Goal: Book appointment/travel/reservation

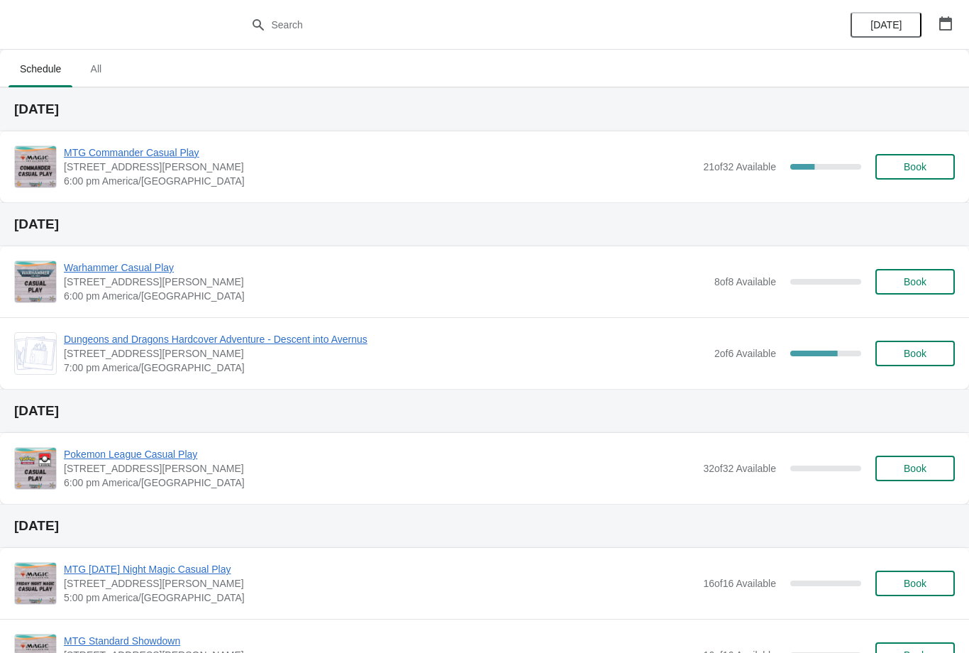
click at [923, 158] on button "Book" at bounding box center [914, 167] width 79 height 26
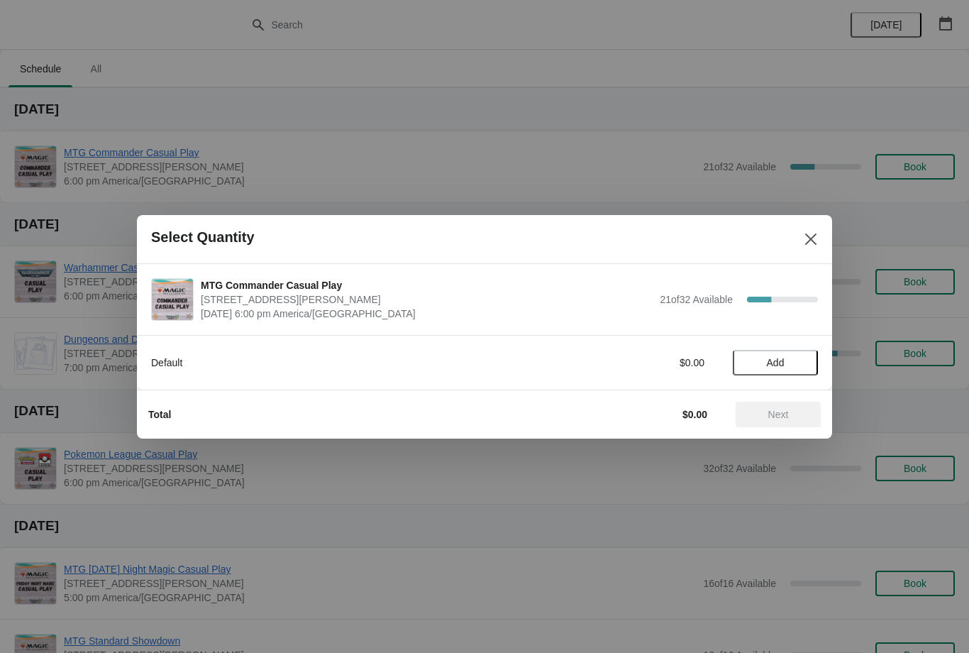
click at [773, 357] on span "Add" at bounding box center [776, 362] width 18 height 11
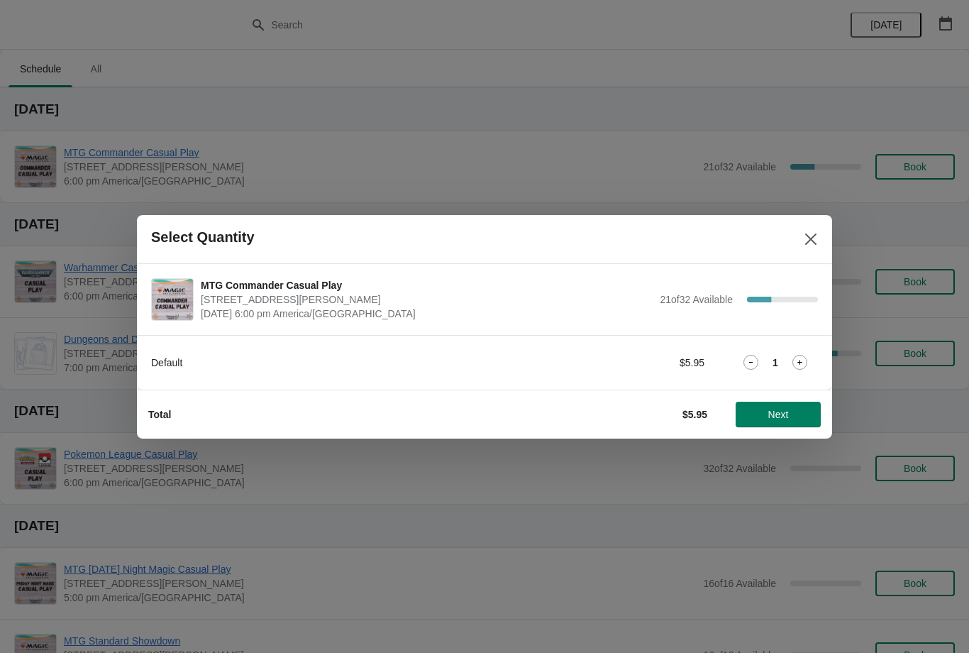
click at [786, 411] on span "Next" at bounding box center [778, 414] width 21 height 11
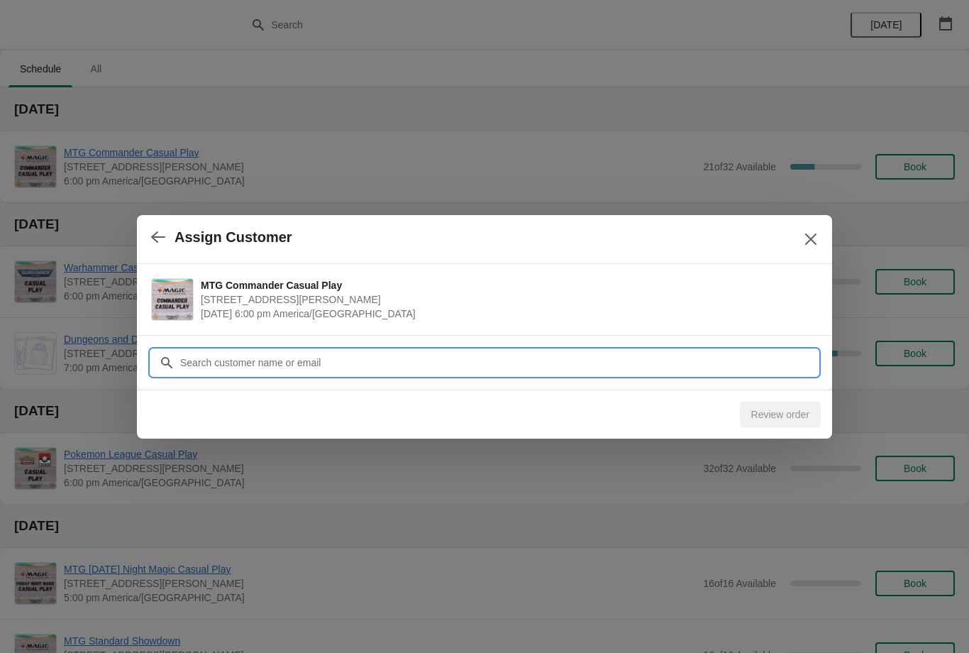
click at [732, 357] on input "Customer" at bounding box center [498, 363] width 639 height 26
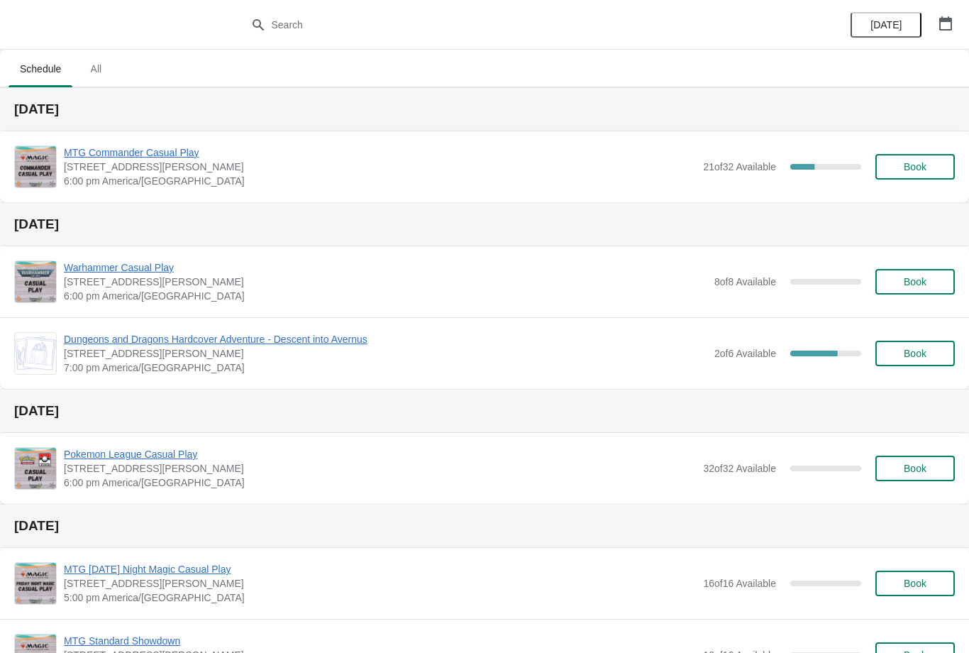
click at [928, 162] on span "Book" at bounding box center [915, 166] width 54 height 11
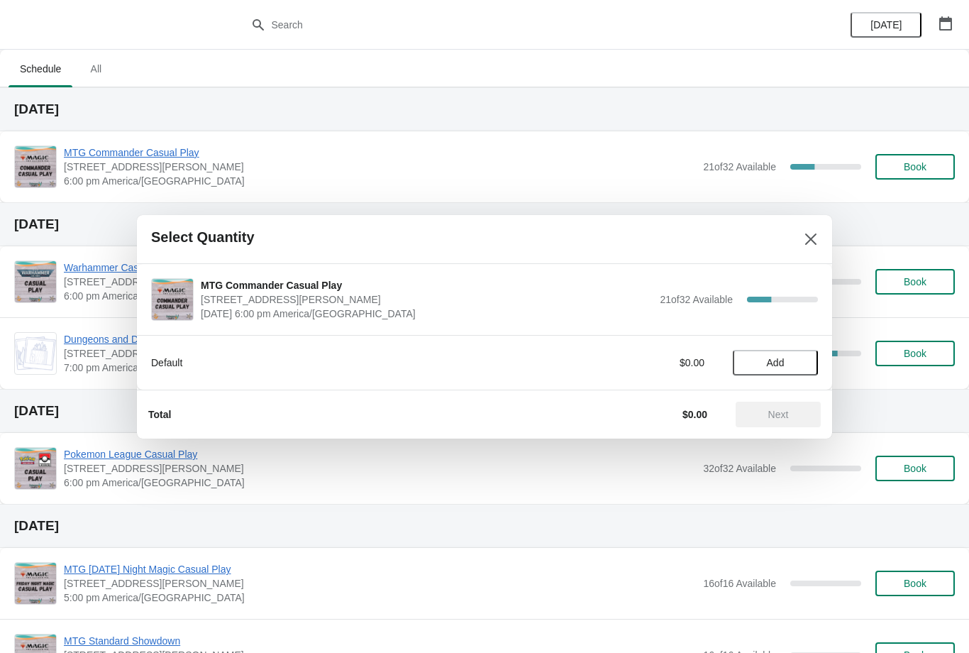
click at [770, 351] on button "Add" at bounding box center [775, 363] width 85 height 26
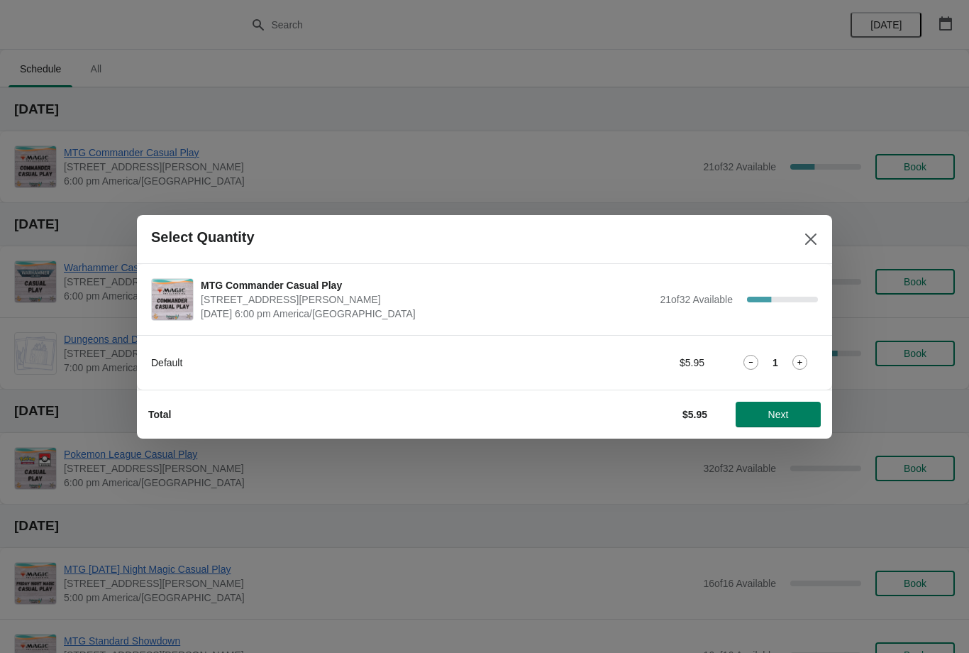
click at [771, 415] on span "Next" at bounding box center [778, 414] width 21 height 11
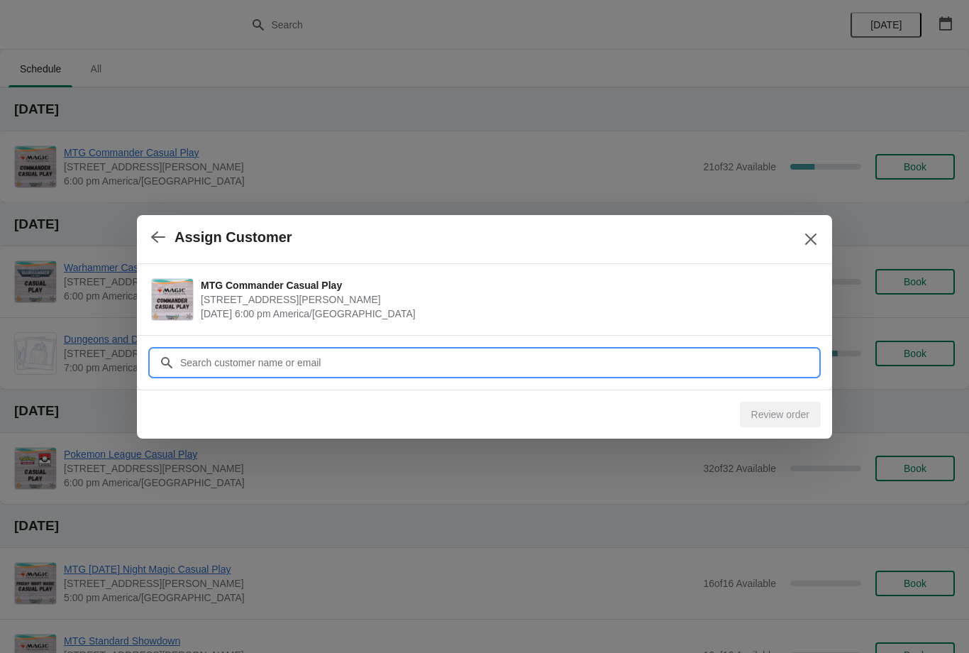
click at [673, 350] on input "Customer" at bounding box center [498, 363] width 639 height 26
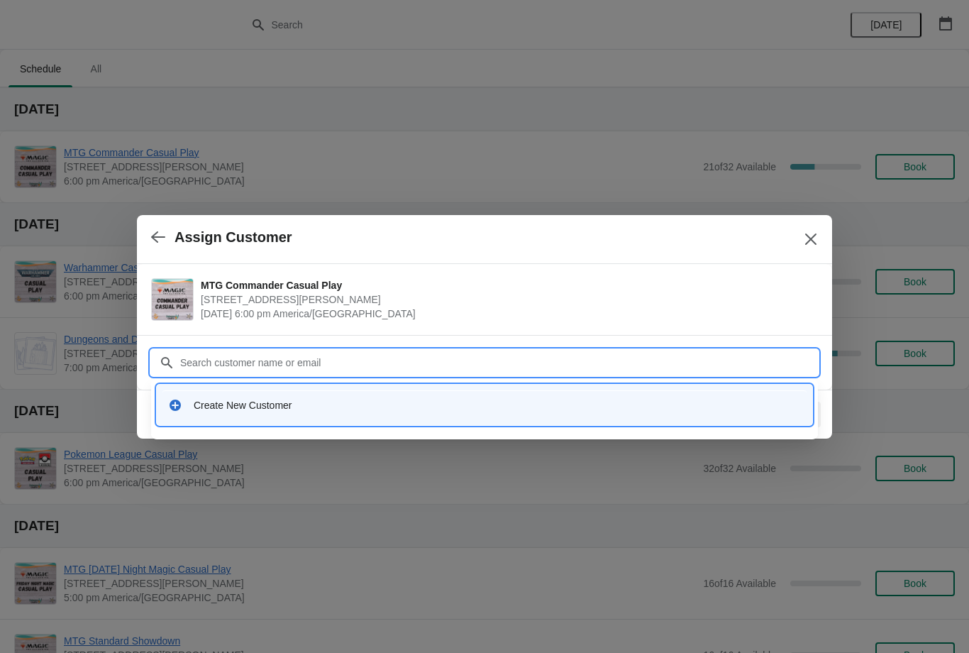
click at [523, 365] on input "Customer" at bounding box center [498, 363] width 639 height 26
type input "B"
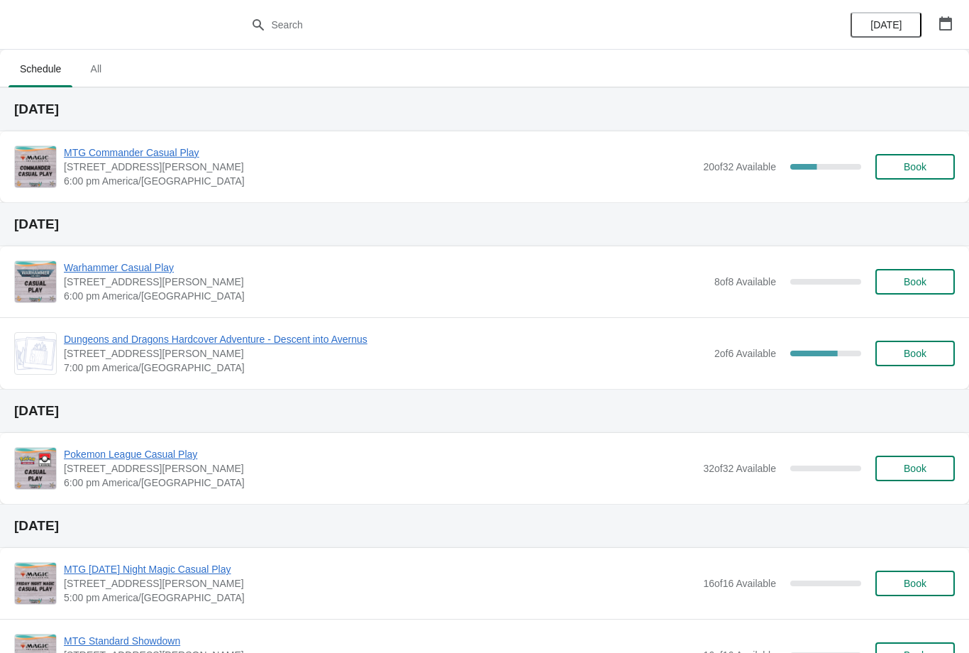
click at [910, 177] on button "Book" at bounding box center [914, 167] width 79 height 26
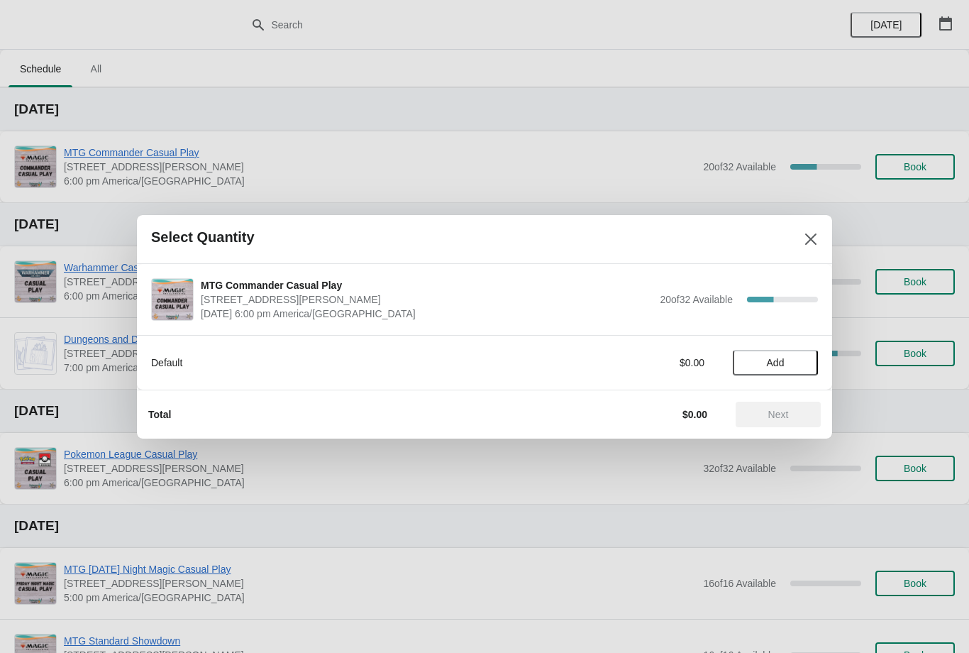
click at [792, 360] on span "Add" at bounding box center [776, 362] width 60 height 11
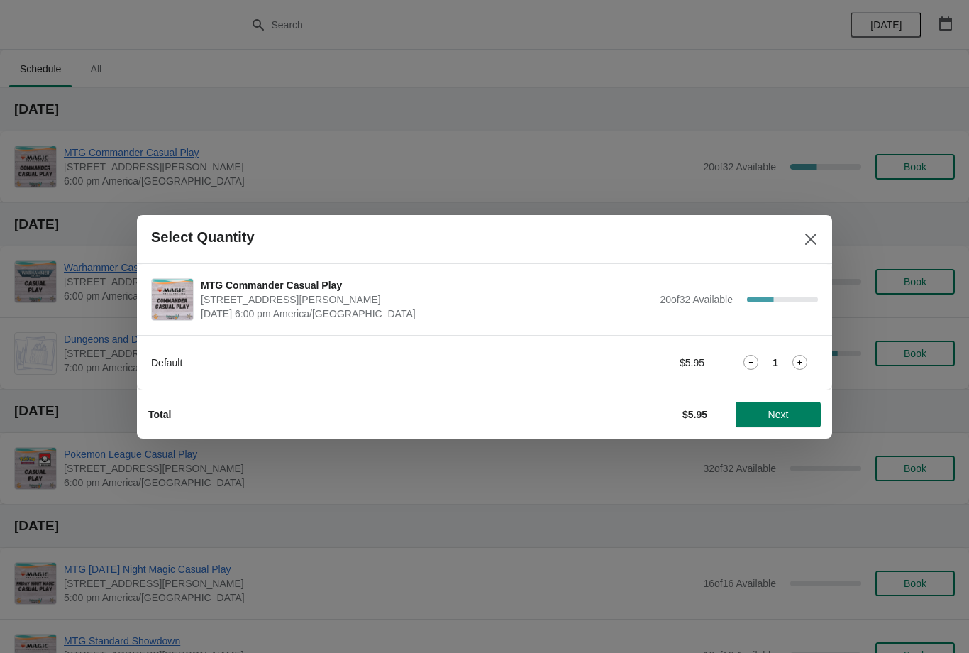
click at [799, 426] on button "Next" at bounding box center [778, 415] width 85 height 26
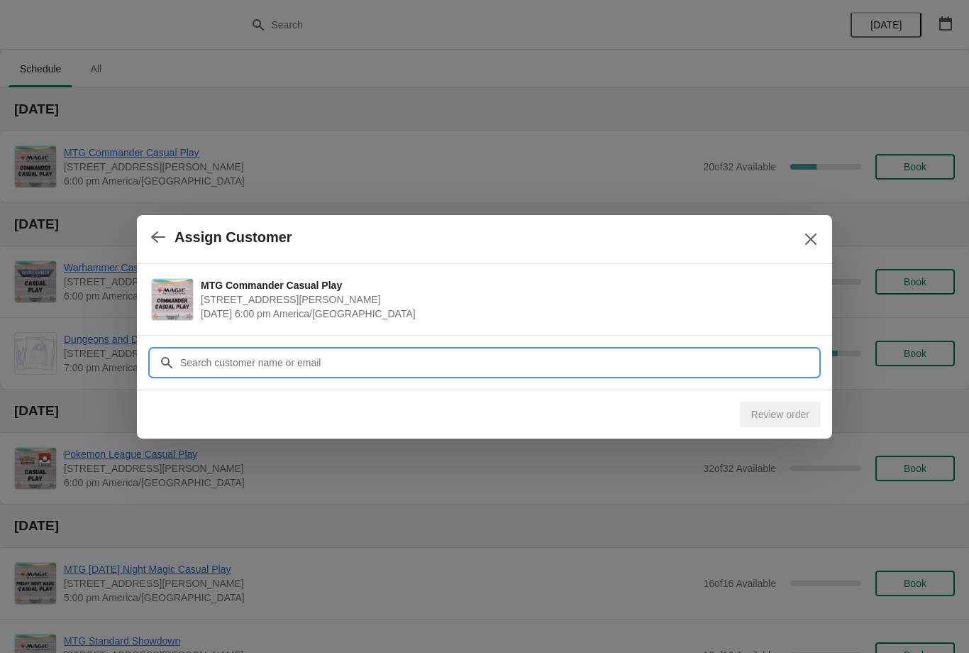
click at [750, 355] on input "Customer" at bounding box center [498, 363] width 639 height 26
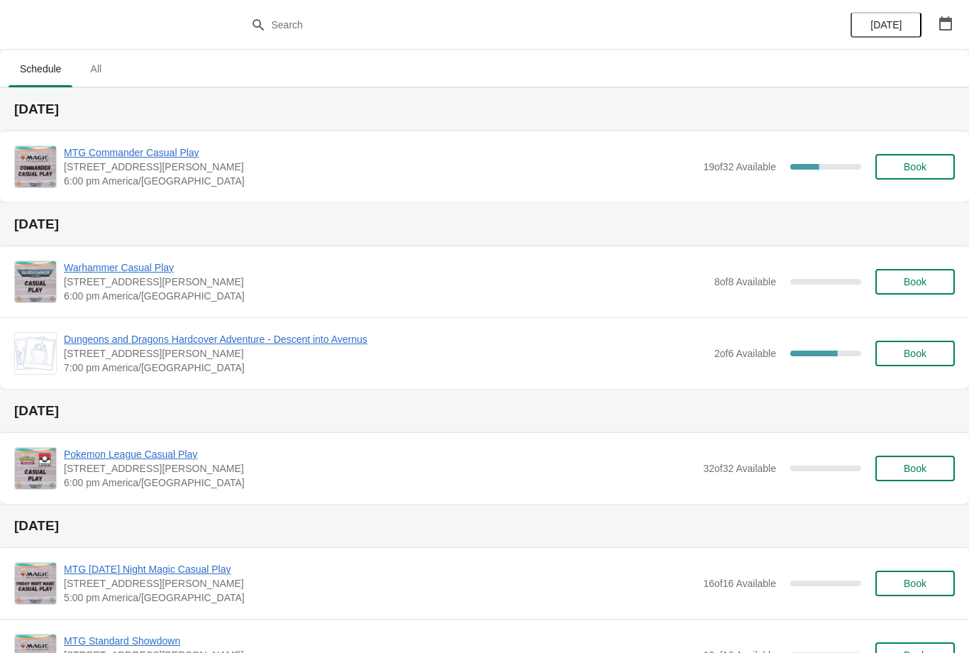
click at [934, 164] on span "Book" at bounding box center [915, 166] width 54 height 11
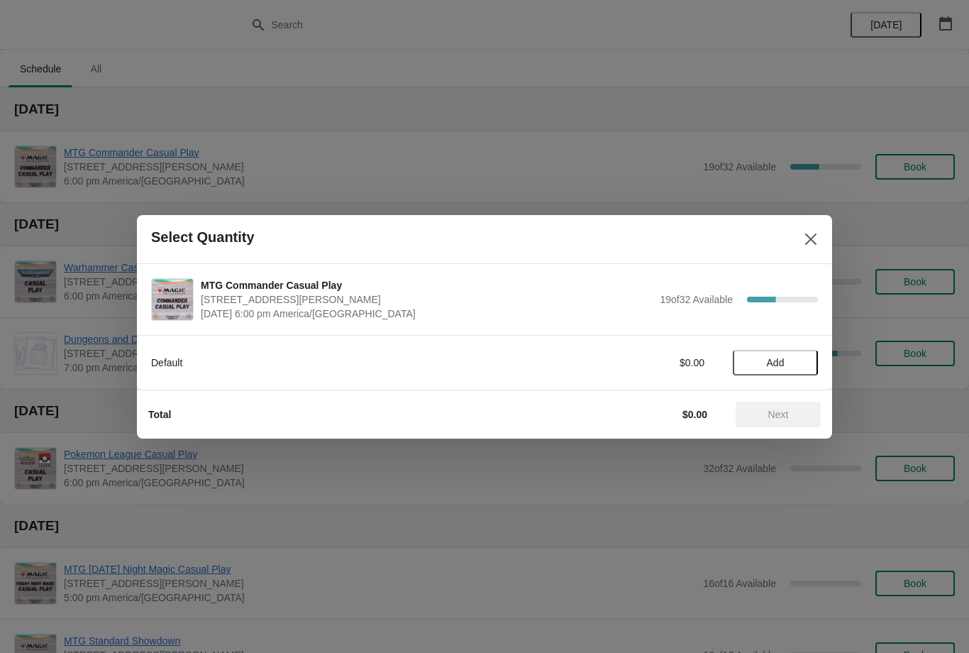
click at [775, 358] on span "Add" at bounding box center [776, 362] width 18 height 11
click at [789, 414] on span "Next" at bounding box center [778, 414] width 21 height 11
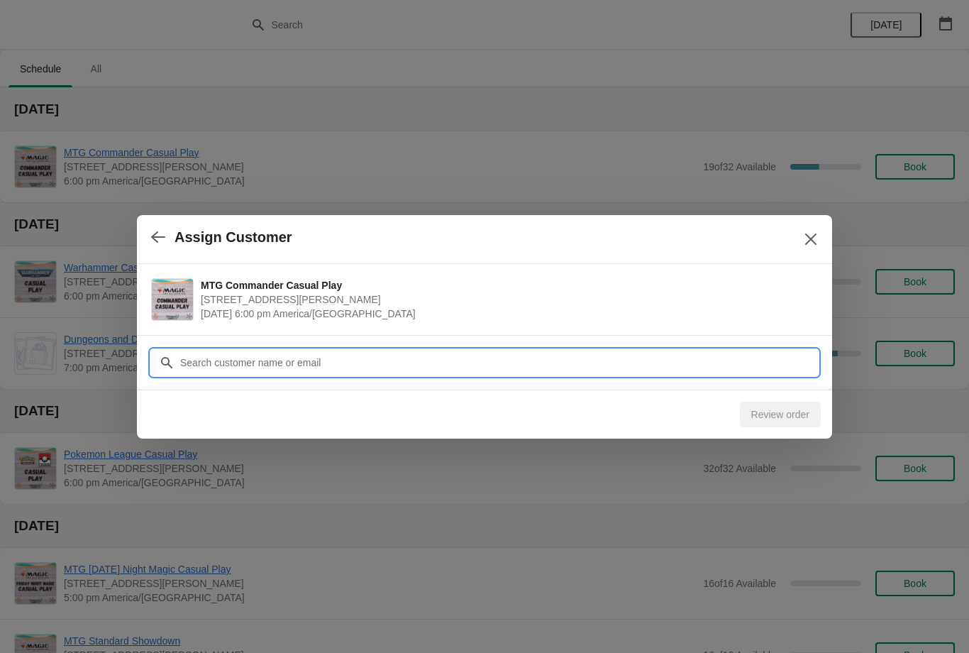
click at [744, 360] on input "Customer" at bounding box center [498, 363] width 639 height 26
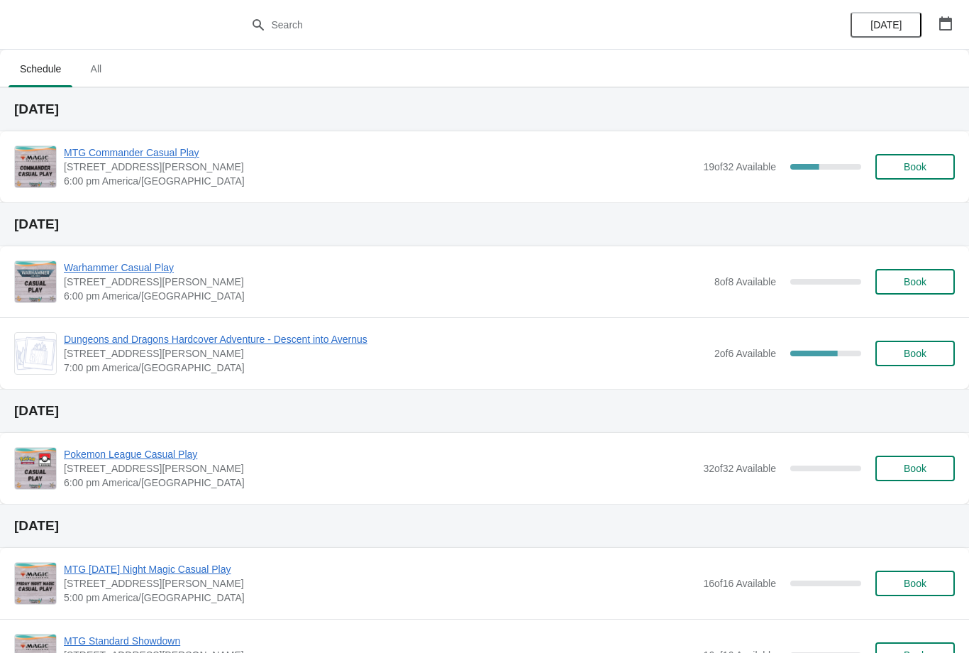
click at [917, 177] on button "Book" at bounding box center [914, 167] width 79 height 26
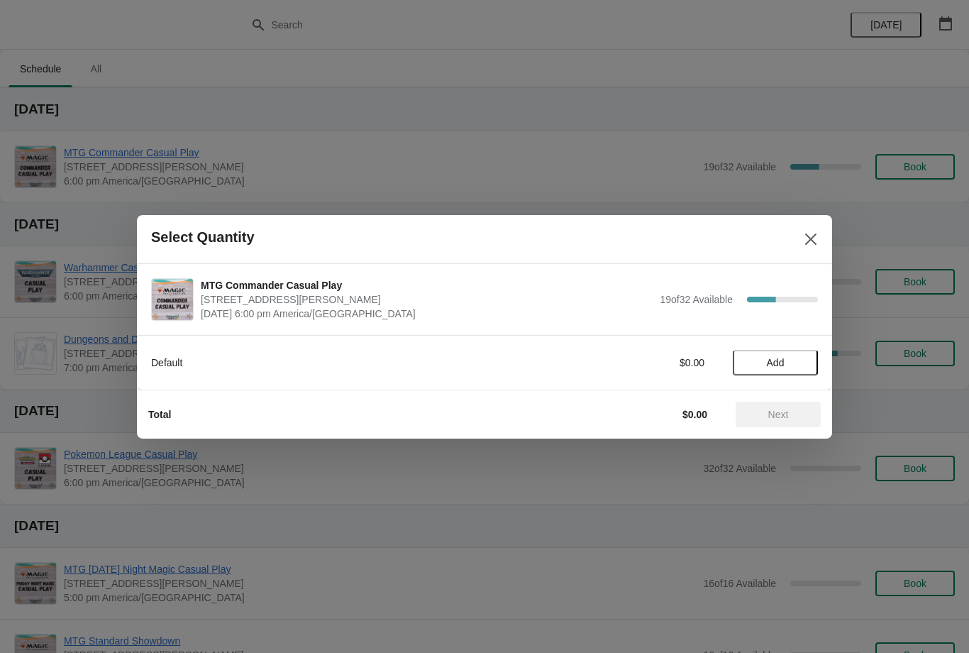
click at [790, 358] on span "Add" at bounding box center [776, 362] width 60 height 11
click at [783, 419] on span "Next" at bounding box center [778, 414] width 21 height 11
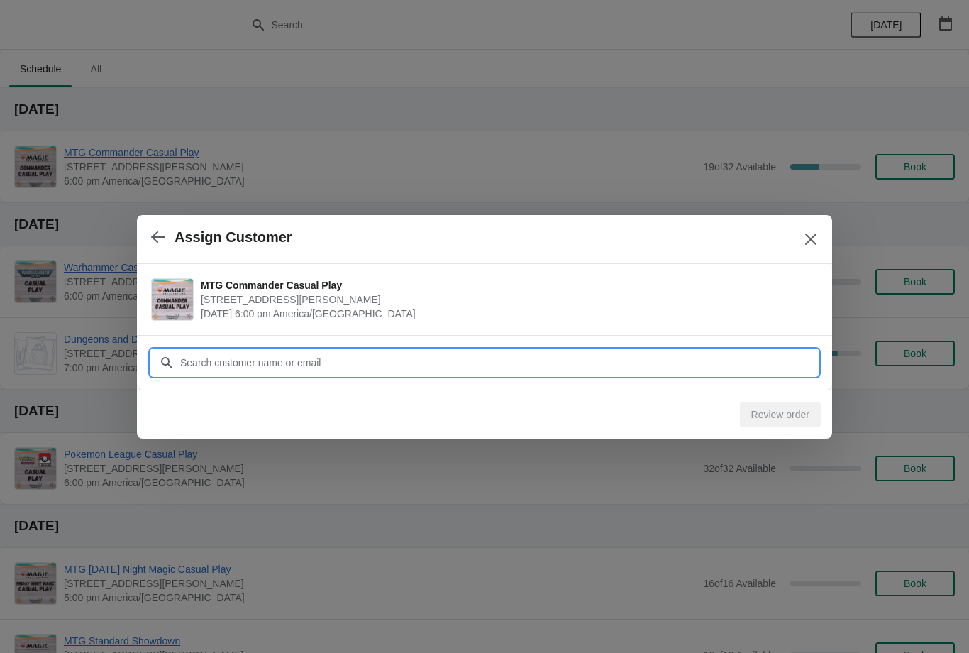
click at [768, 369] on input "Customer" at bounding box center [498, 363] width 639 height 26
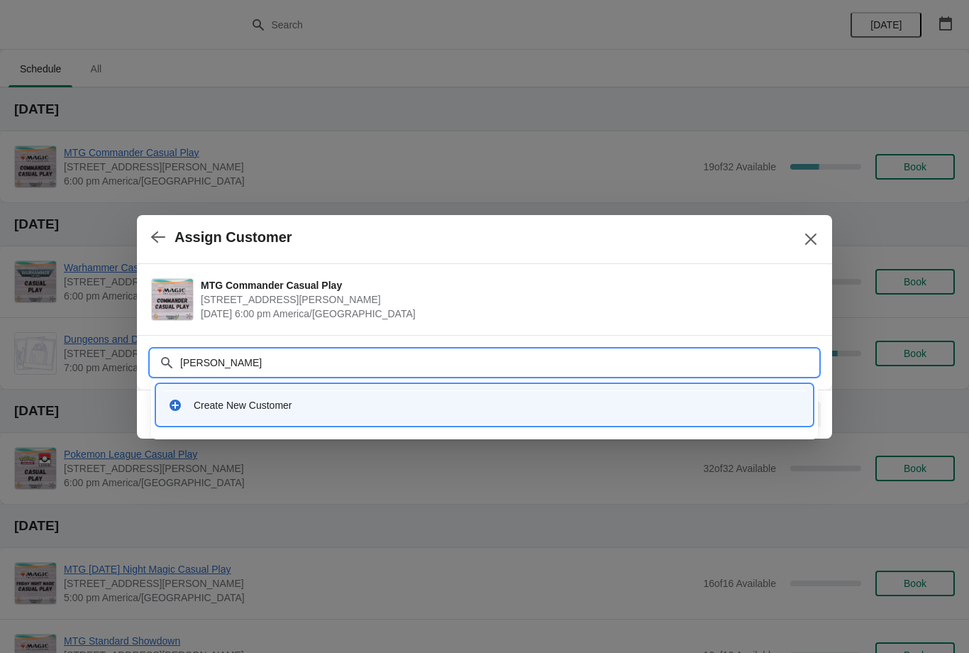
type input "Eric"
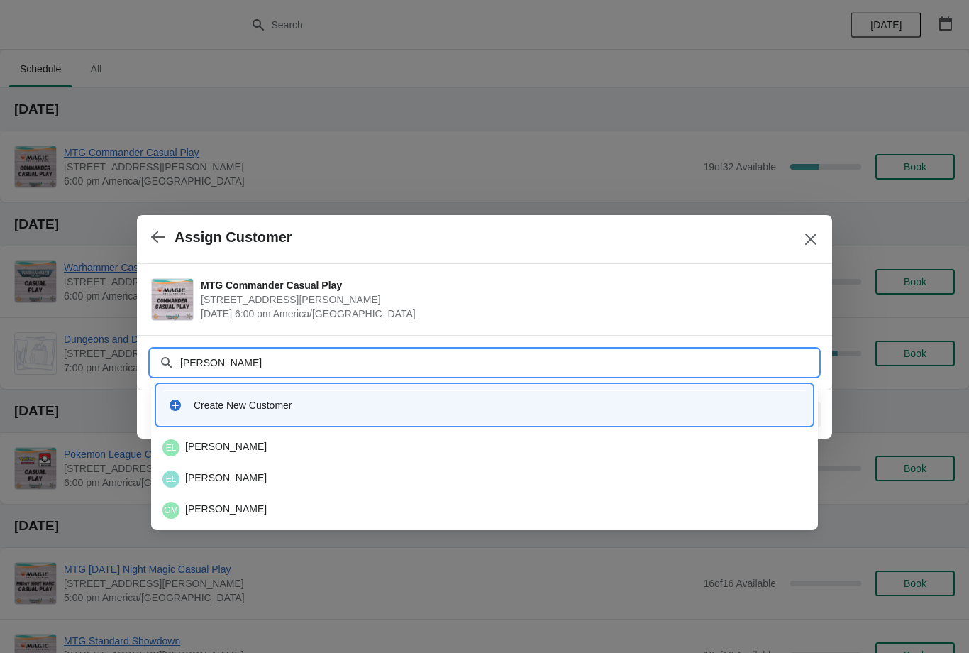
click at [314, 445] on div "EL Eric Le" at bounding box center [484, 447] width 644 height 17
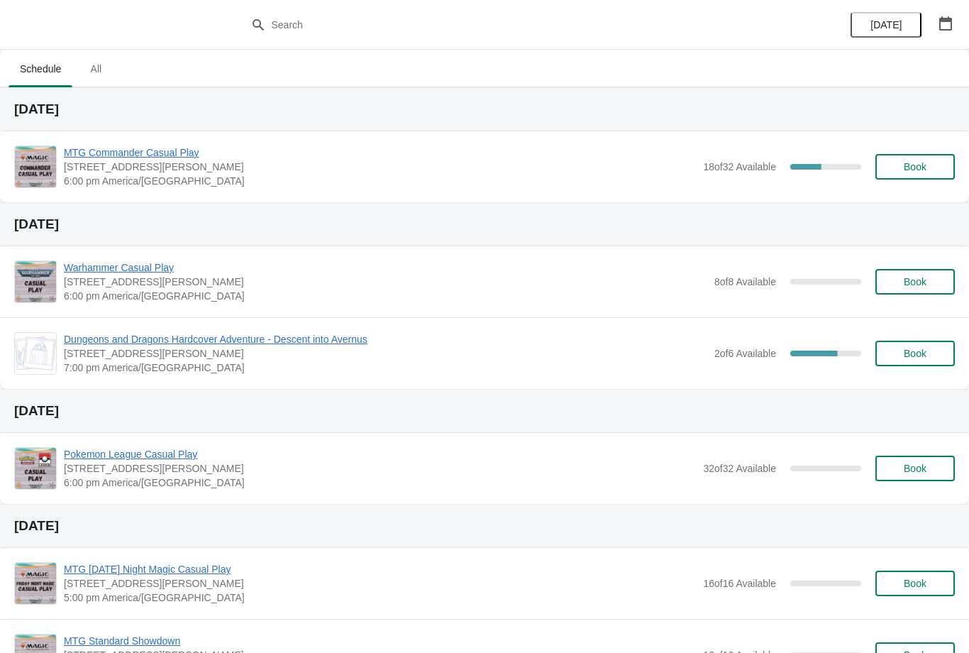
click at [911, 167] on span "Book" at bounding box center [915, 166] width 23 height 11
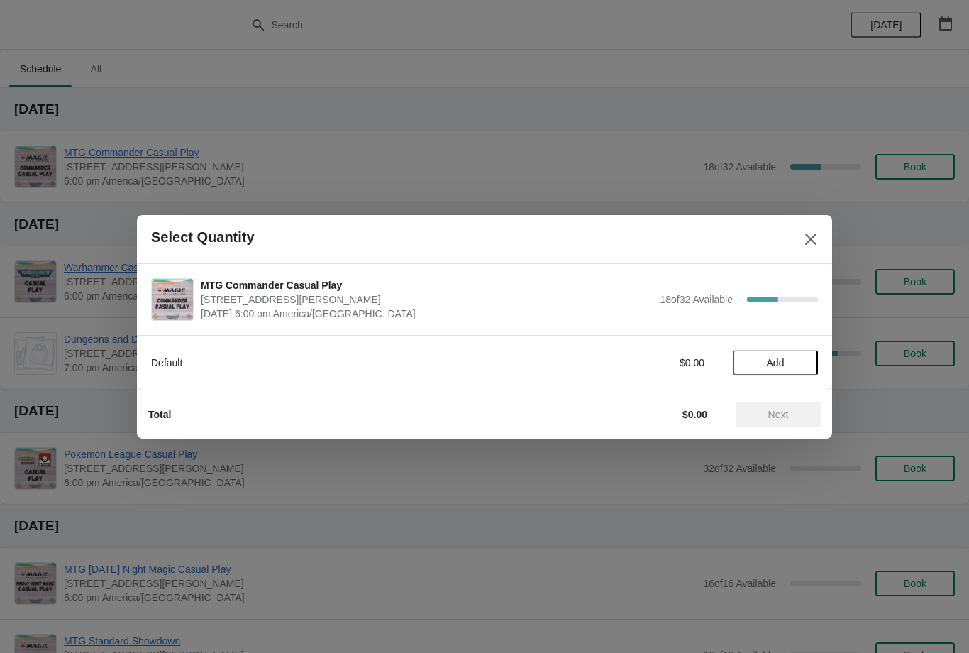
click at [775, 362] on span "Add" at bounding box center [776, 362] width 18 height 11
click at [786, 424] on button "Next" at bounding box center [778, 415] width 85 height 26
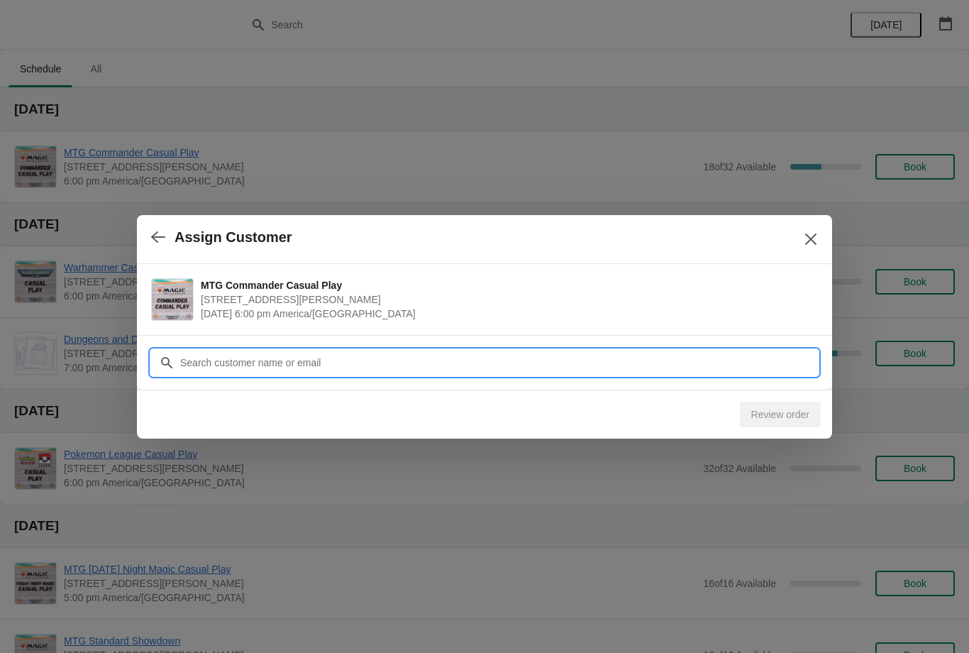
click at [739, 359] on input "Customer" at bounding box center [498, 363] width 639 height 26
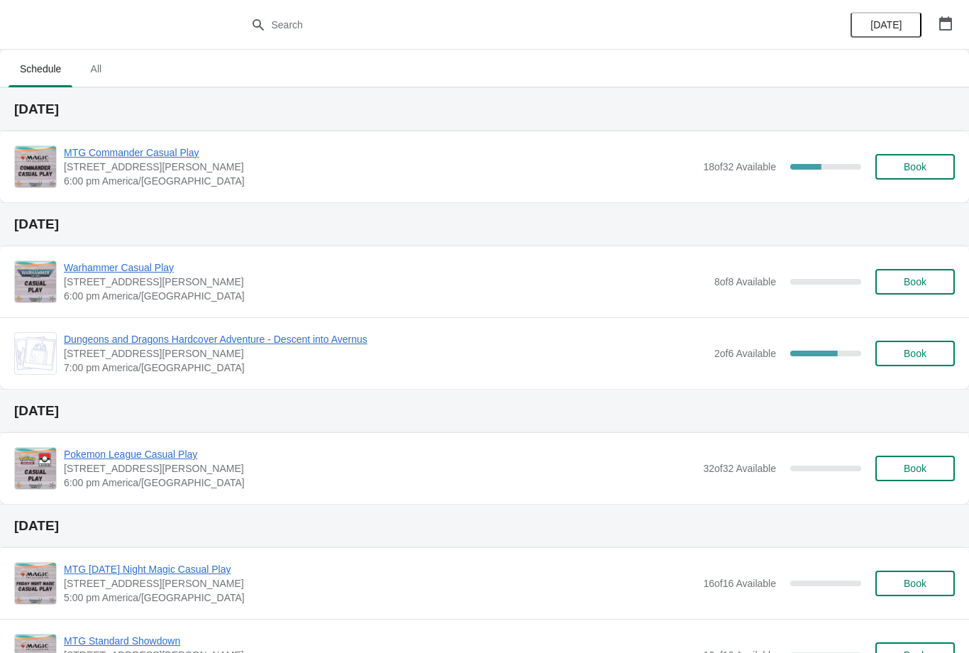
click at [910, 167] on span "Book" at bounding box center [915, 166] width 23 height 11
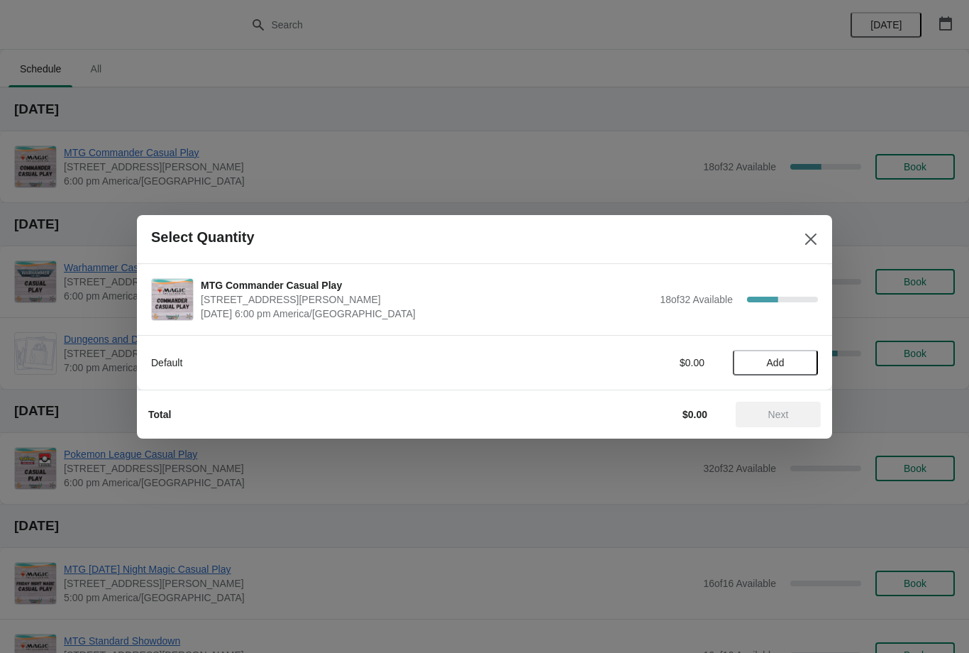
click at [820, 259] on div "Select Quantity" at bounding box center [484, 239] width 695 height 49
click at [802, 245] on button "Close" at bounding box center [811, 239] width 26 height 26
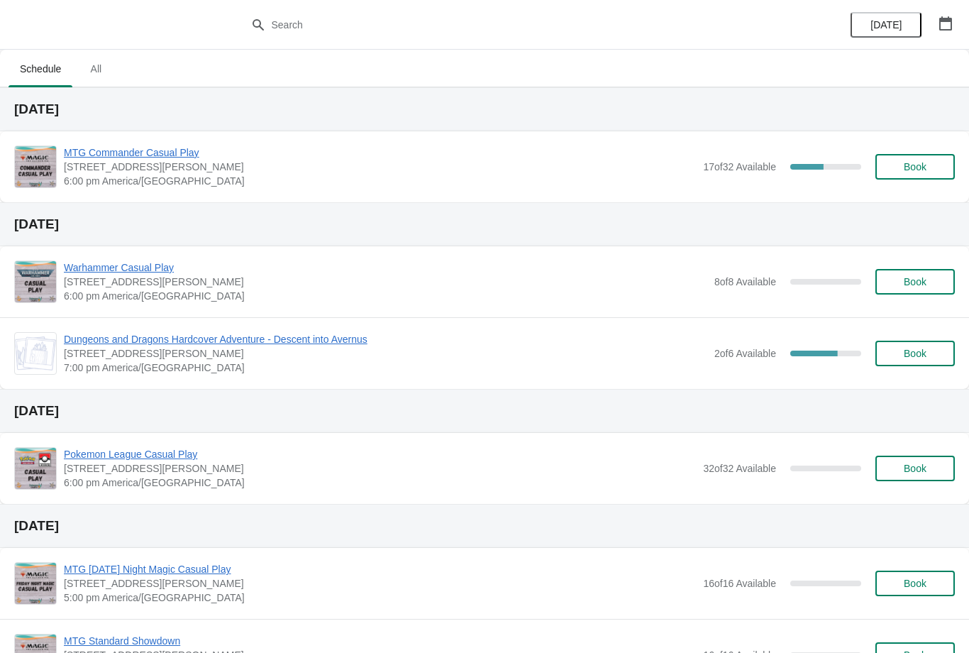
click at [932, 170] on span "Book" at bounding box center [915, 166] width 54 height 11
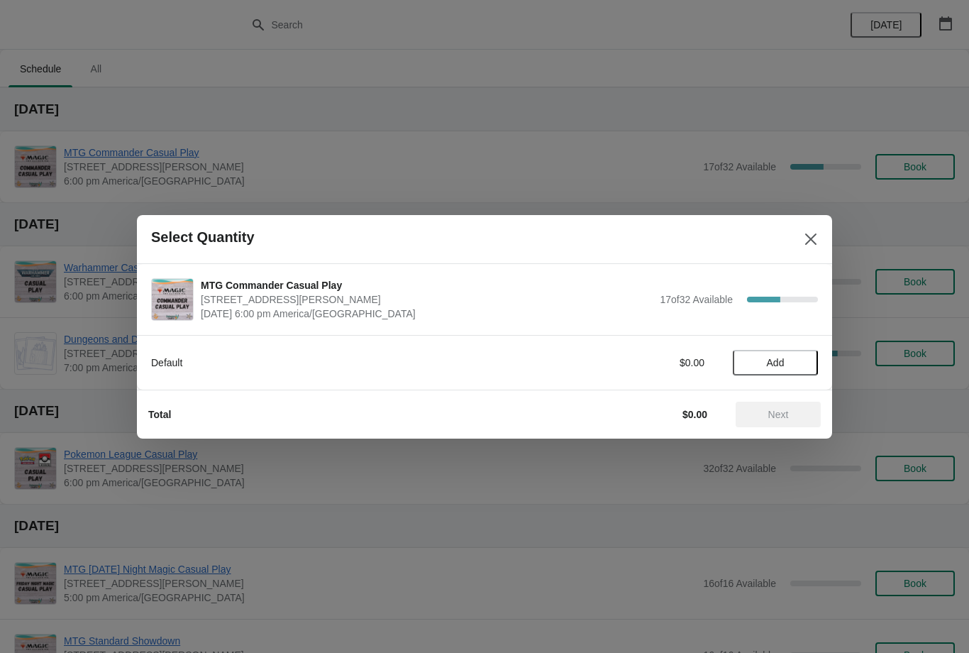
click at [797, 352] on button "Add" at bounding box center [775, 363] width 85 height 26
click at [770, 424] on button "Next" at bounding box center [778, 415] width 85 height 26
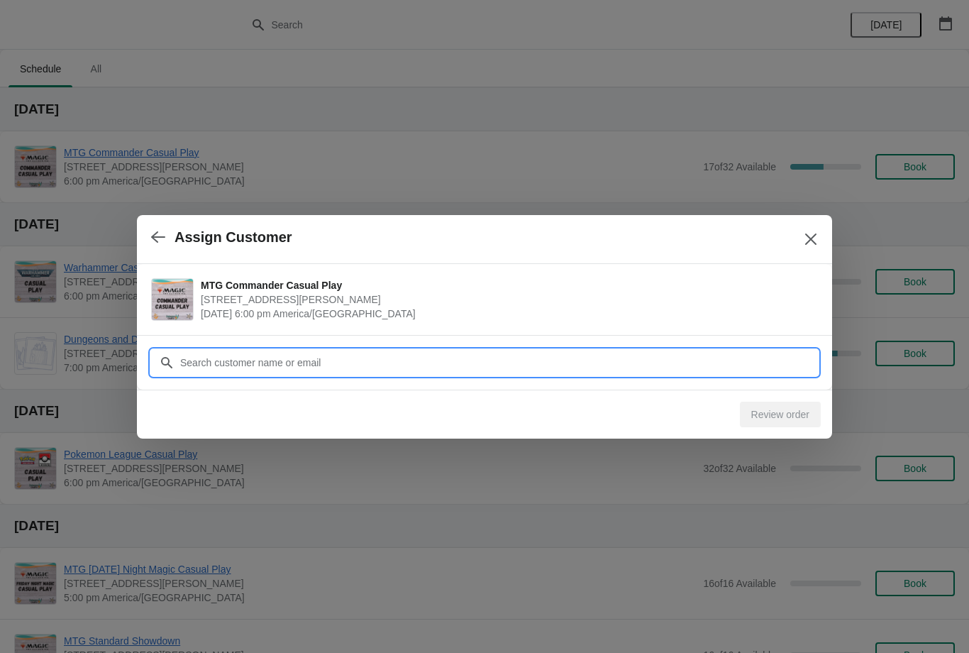
click at [748, 359] on input "Customer" at bounding box center [498, 363] width 639 height 26
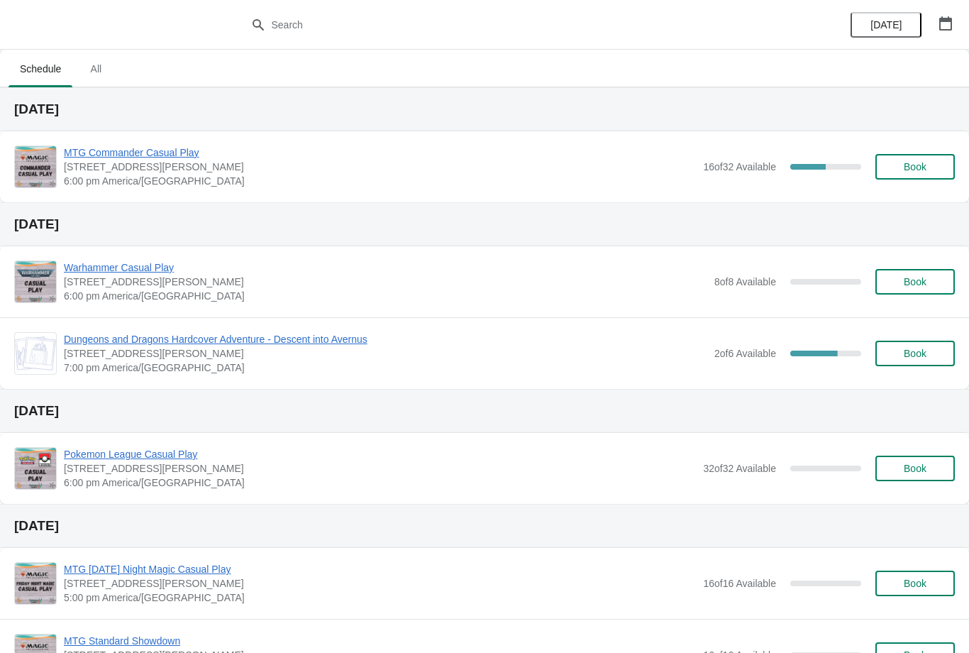
click at [929, 174] on button "Book" at bounding box center [914, 167] width 79 height 26
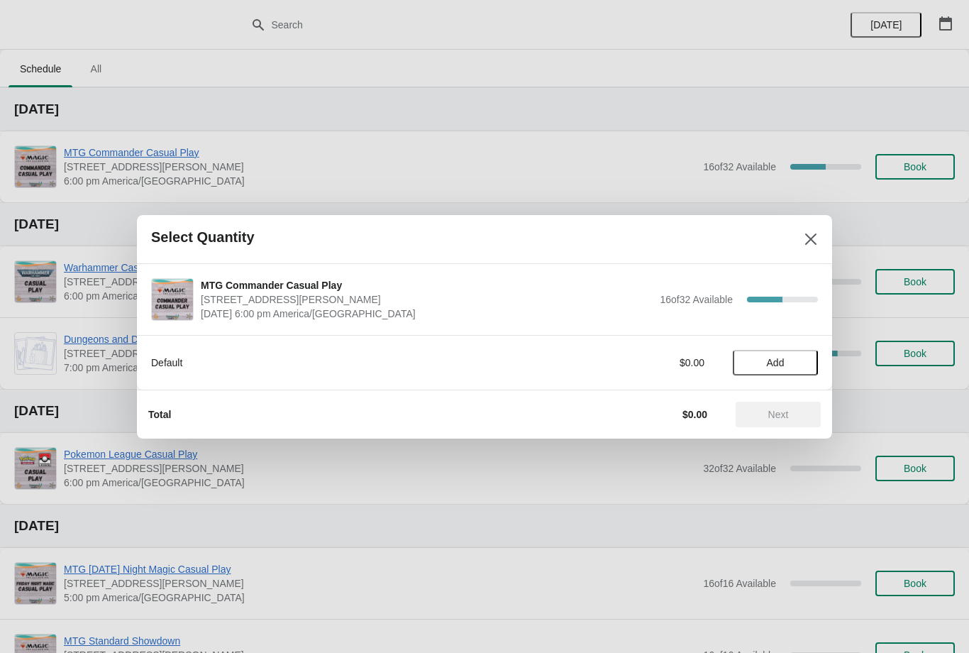
click at [778, 358] on span "Add" at bounding box center [776, 362] width 18 height 11
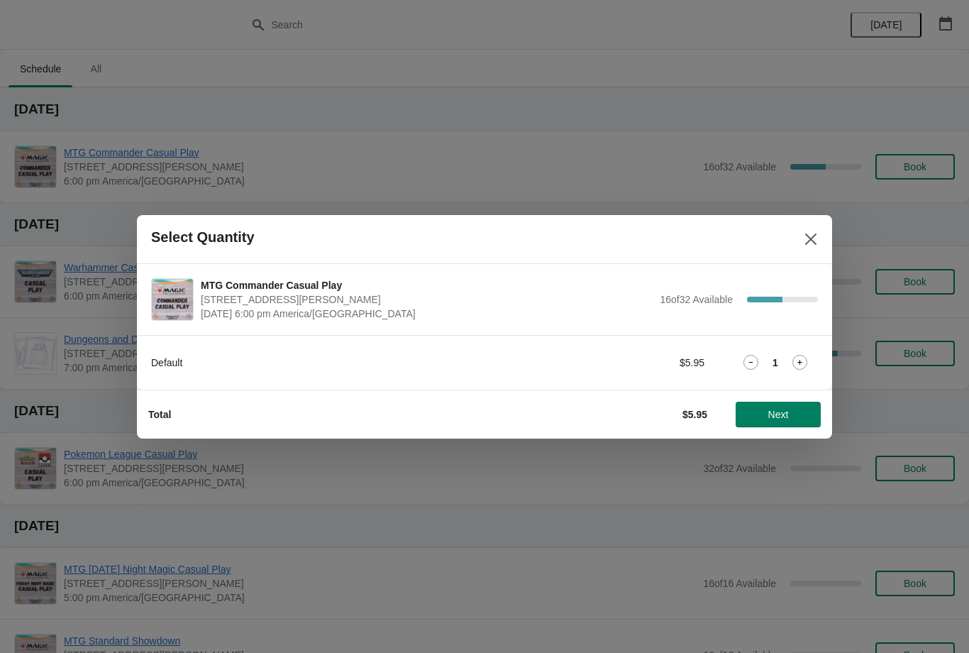
click at [774, 424] on button "Next" at bounding box center [778, 415] width 85 height 26
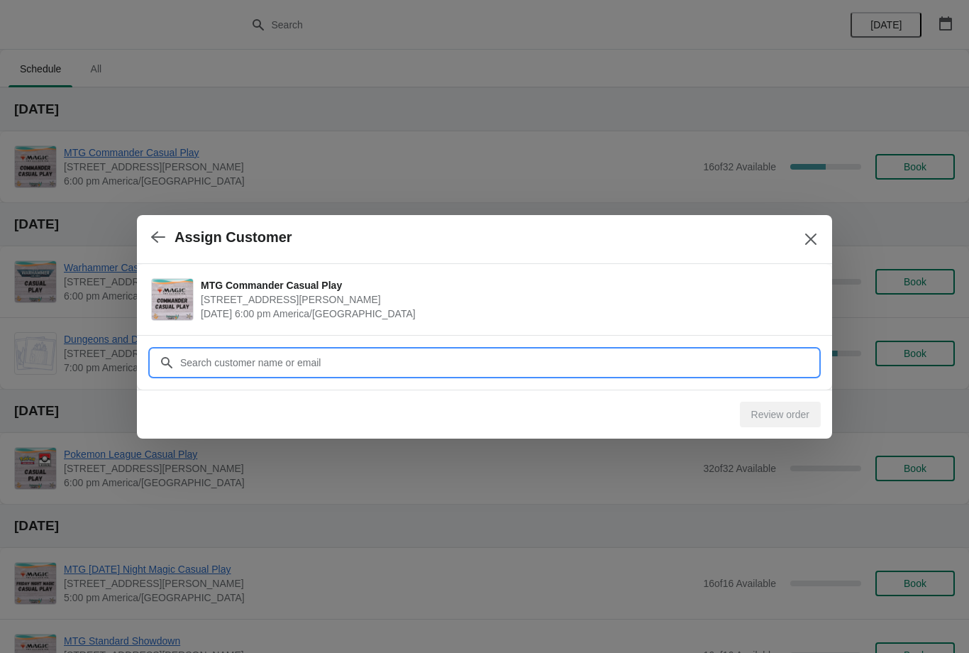
click at [644, 358] on input "Customer" at bounding box center [498, 363] width 639 height 26
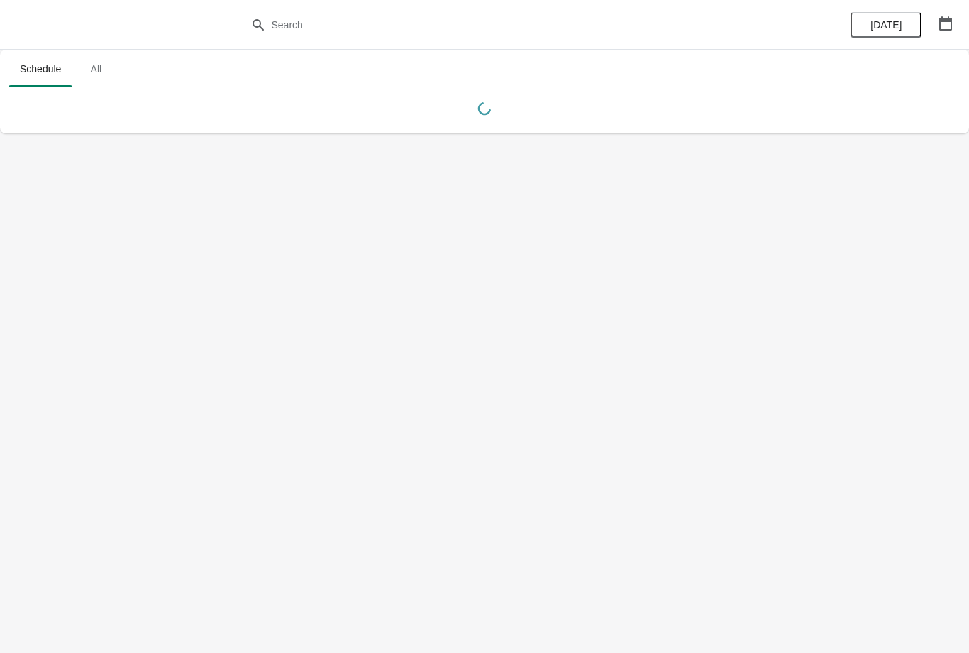
click at [802, 407] on body "Schedule All Schedule All [DATE]" at bounding box center [484, 326] width 969 height 653
